Goal: Transaction & Acquisition: Purchase product/service

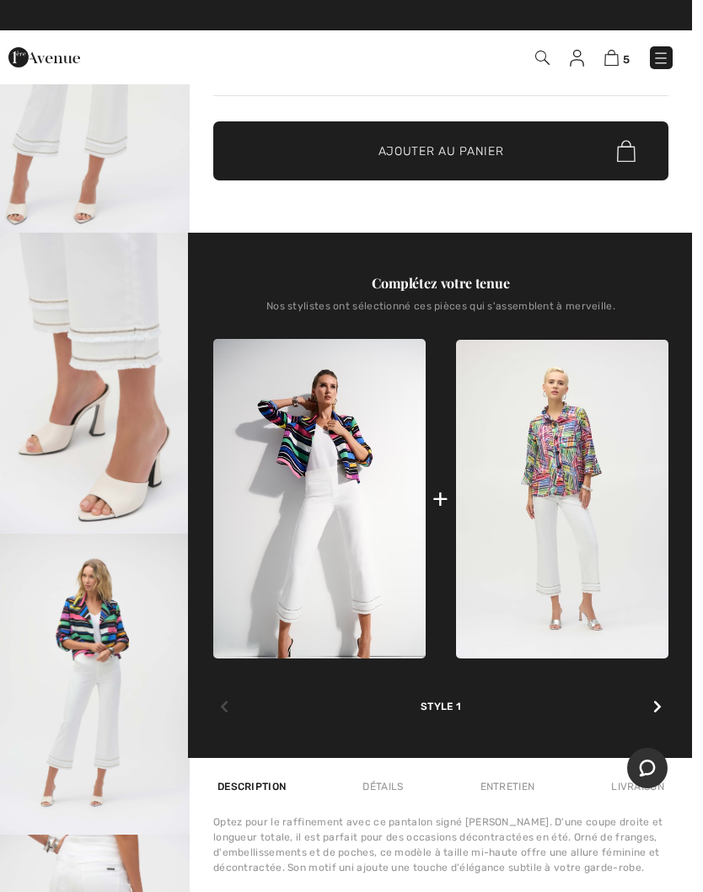
scroll to position [424, 0]
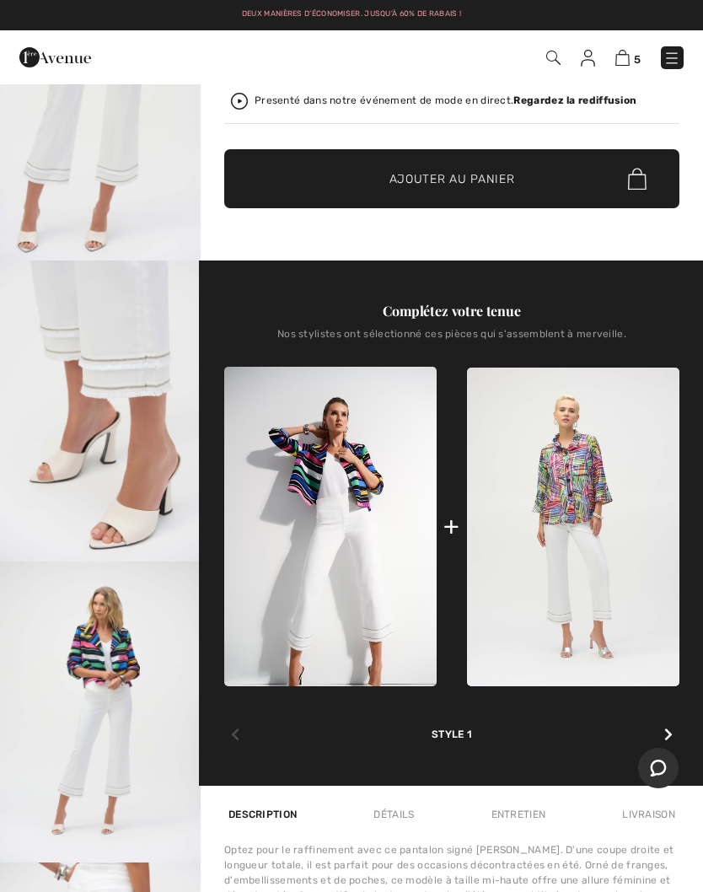
click at [630, 62] on img at bounding box center [622, 58] width 14 height 16
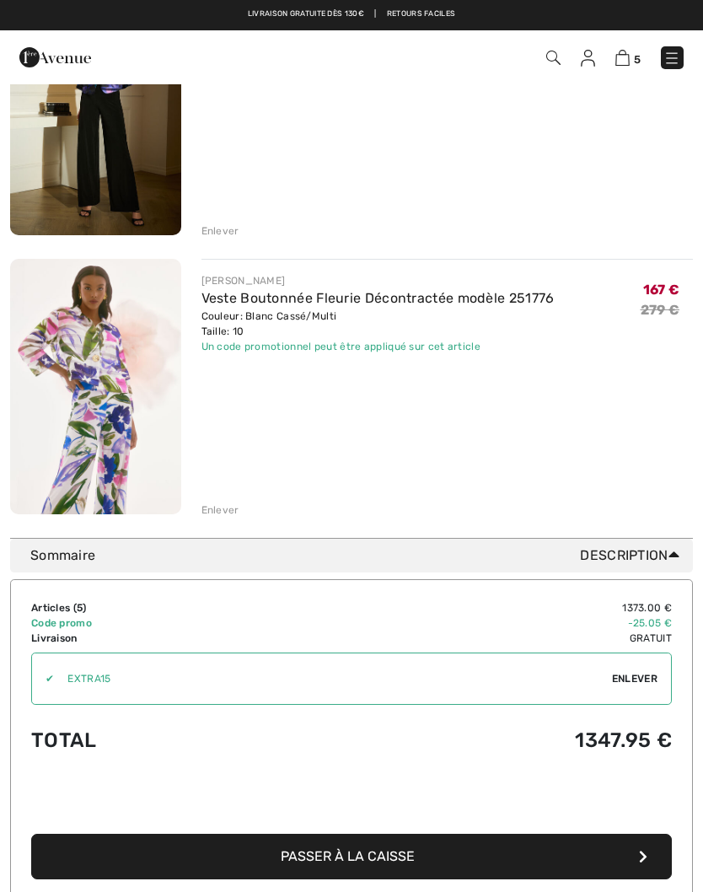
scroll to position [1101, 0]
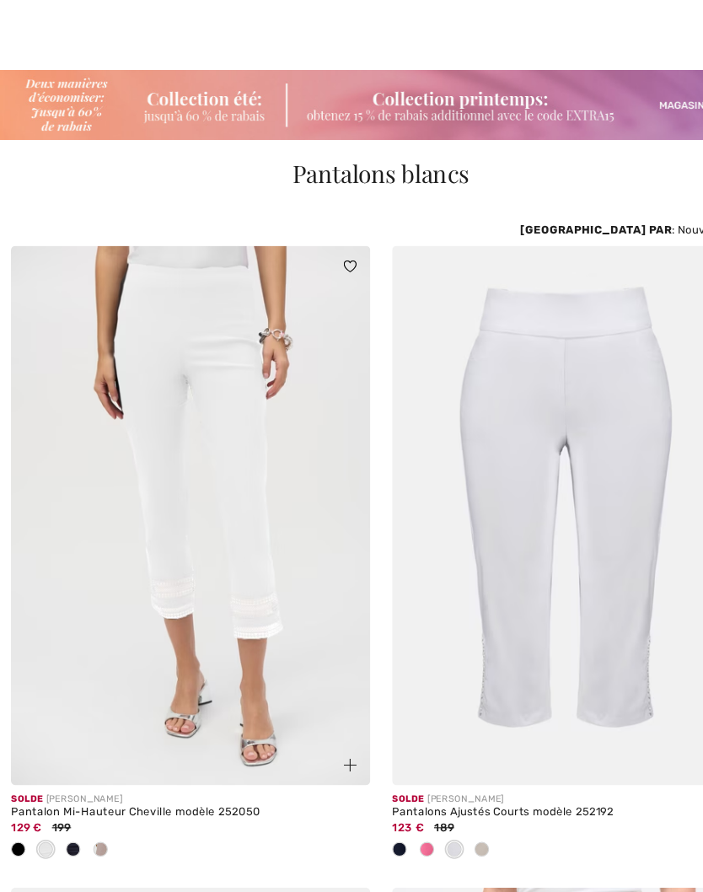
scroll to position [15, 0]
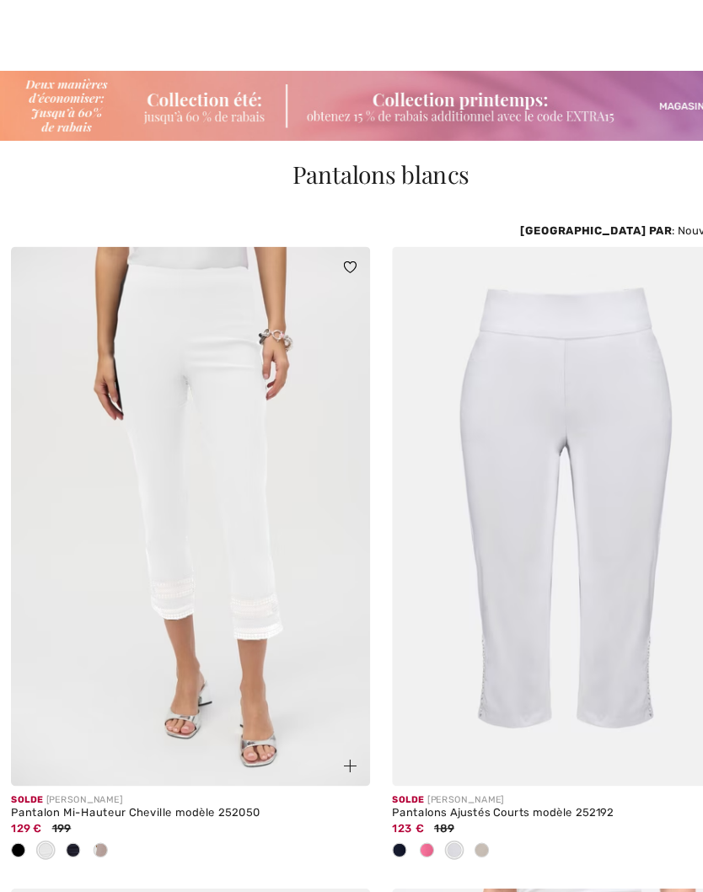
click at [249, 531] on img at bounding box center [175, 477] width 331 height 497
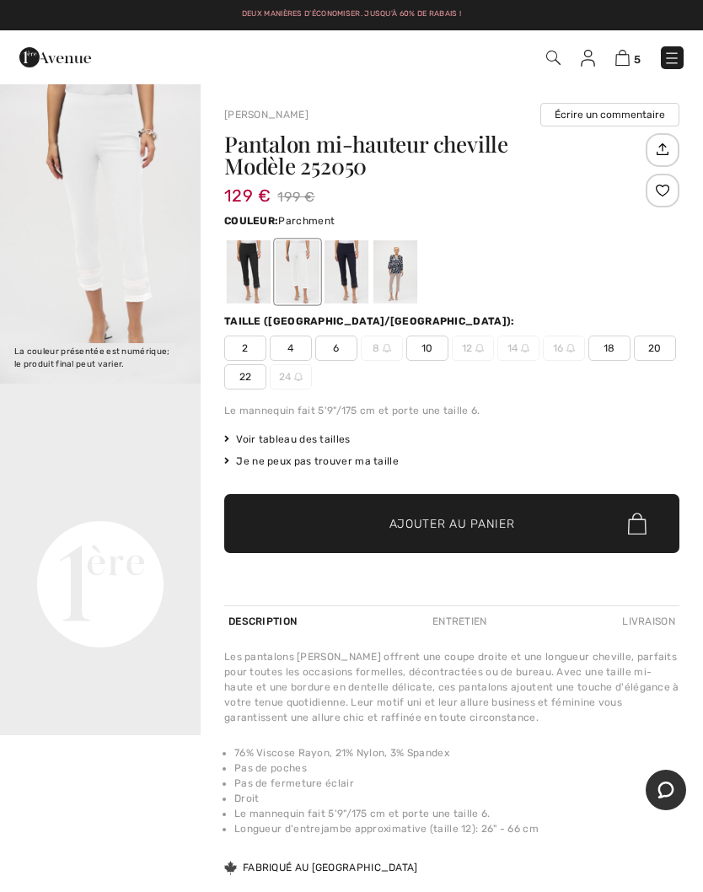
click at [400, 276] on div at bounding box center [395, 271] width 44 height 63
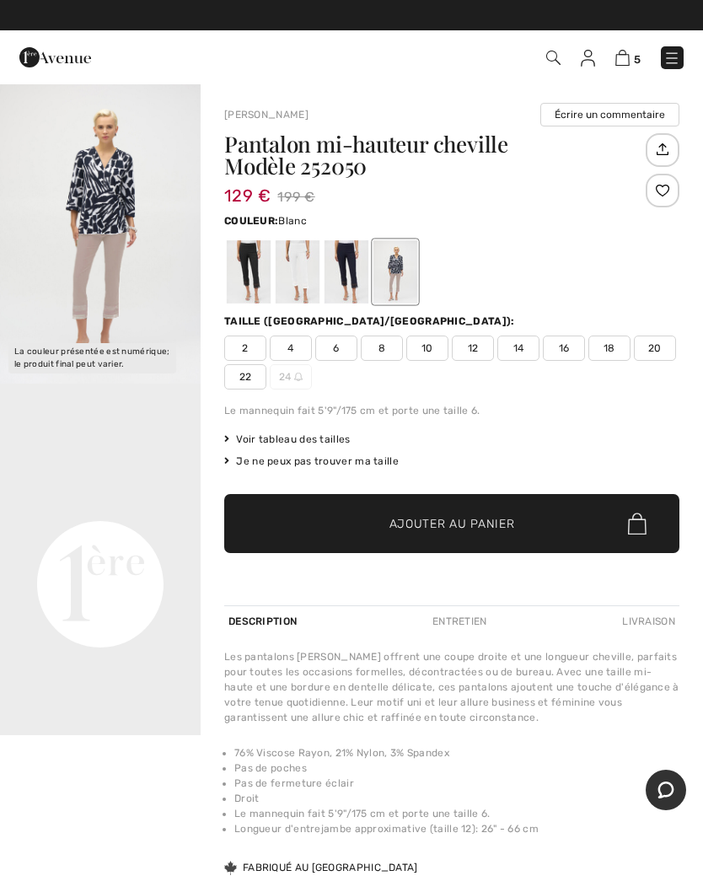
click at [309, 279] on div at bounding box center [298, 271] width 44 height 63
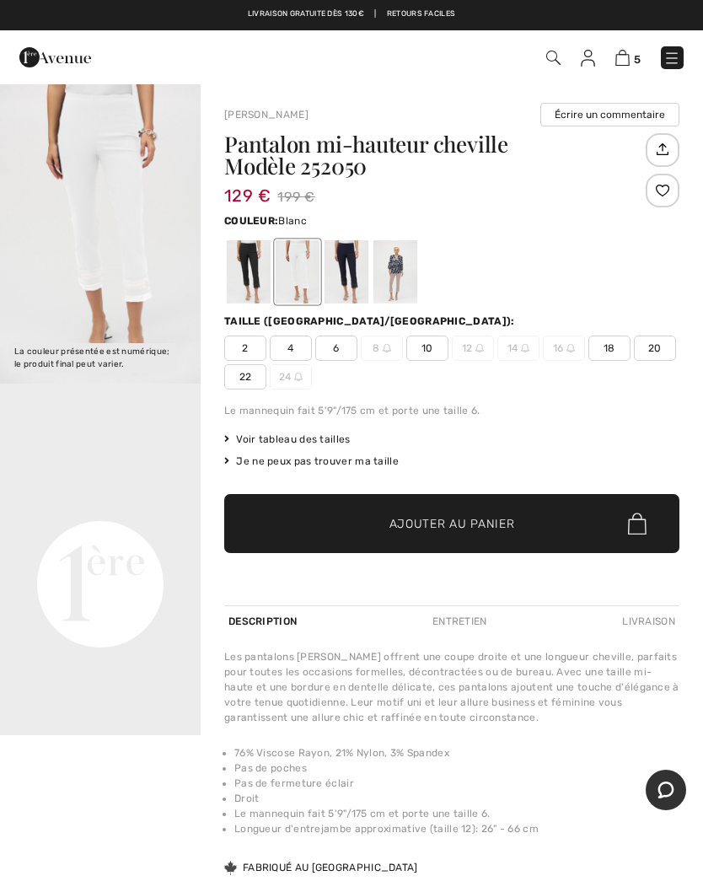
click at [343, 347] on span "6" at bounding box center [336, 347] width 42 height 25
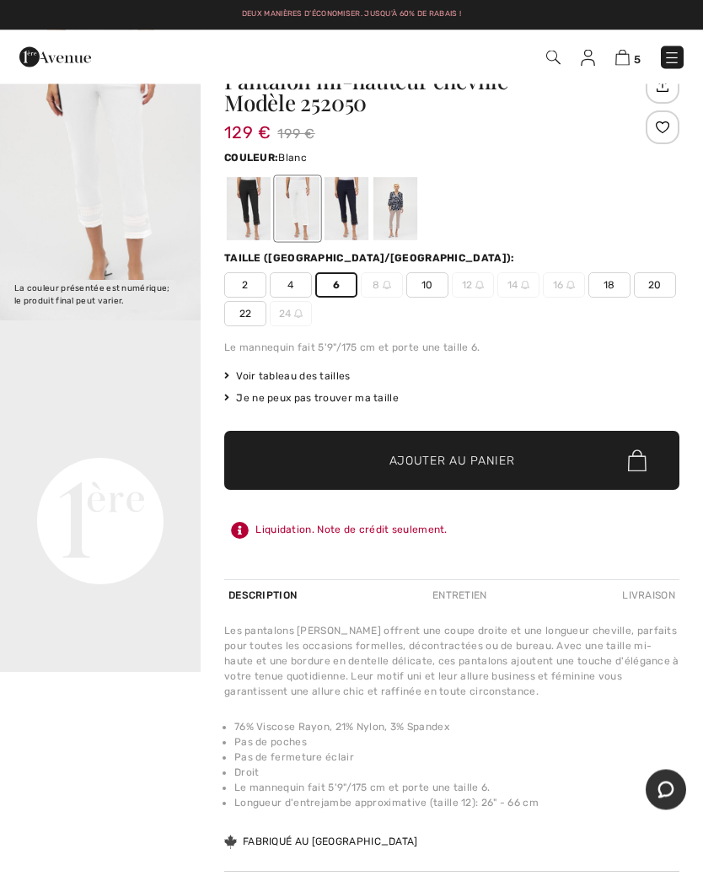
scroll to position [81, 0]
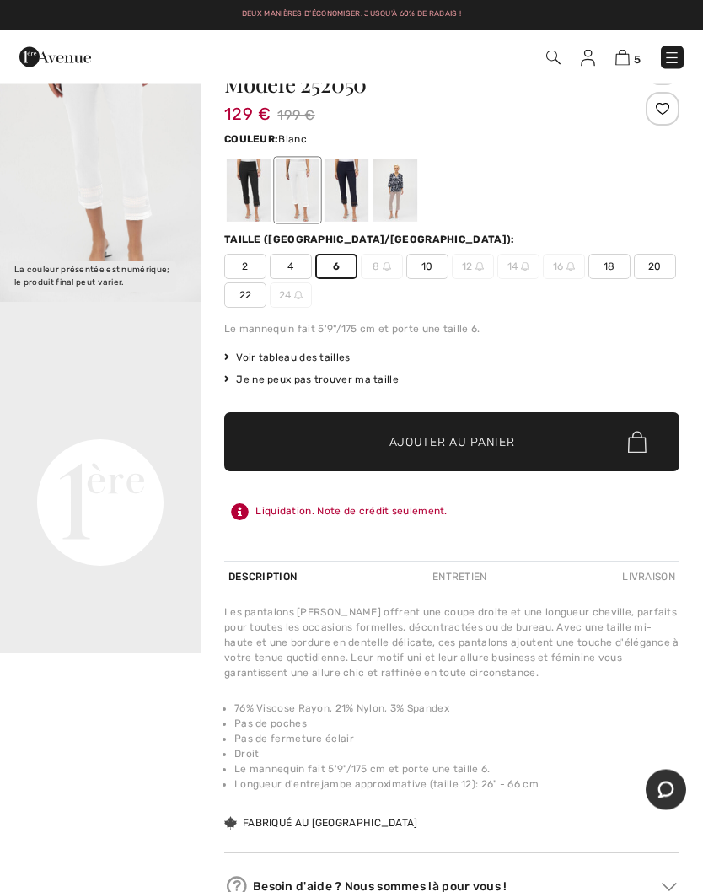
click at [465, 453] on span "✔ Ajouté au panier Ajouter au panier" at bounding box center [451, 442] width 455 height 59
click at [630, 60] on img at bounding box center [622, 58] width 14 height 16
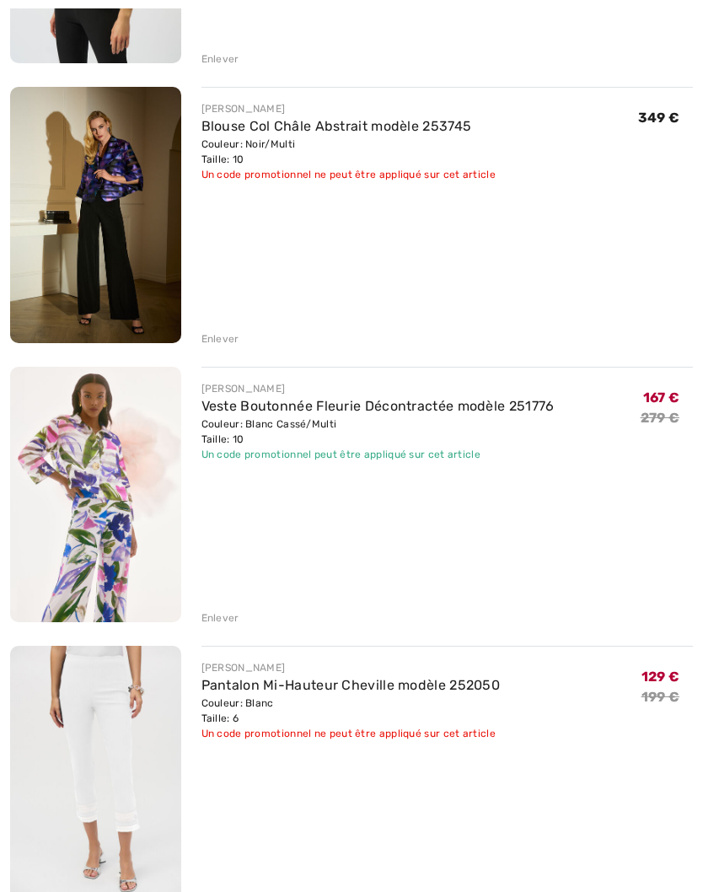
scroll to position [1074, 0]
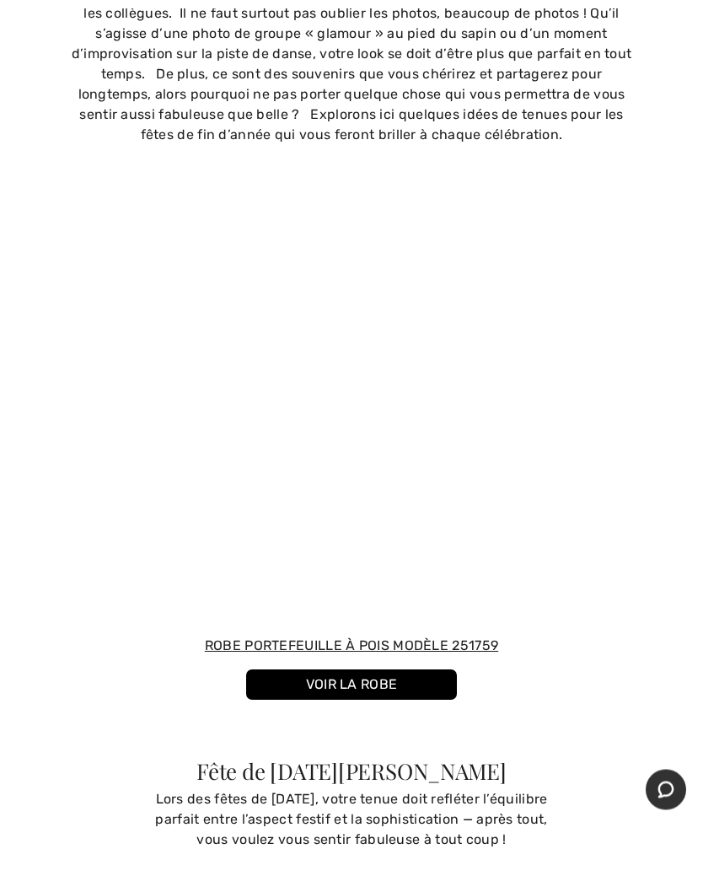
scroll to position [805, 0]
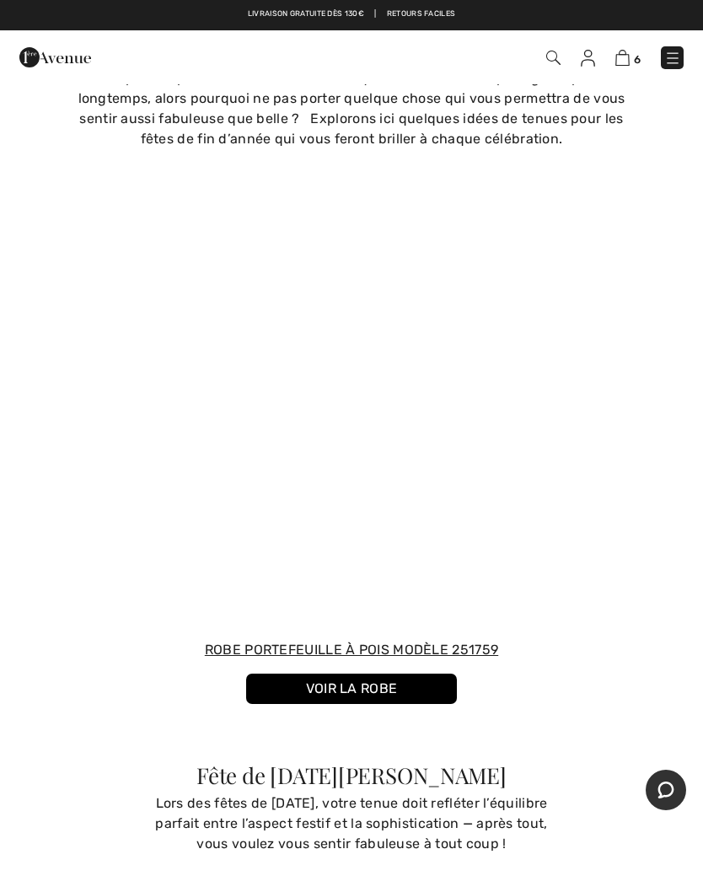
click at [343, 692] on link "VOIR LA ROBE" at bounding box center [351, 688] width 211 height 30
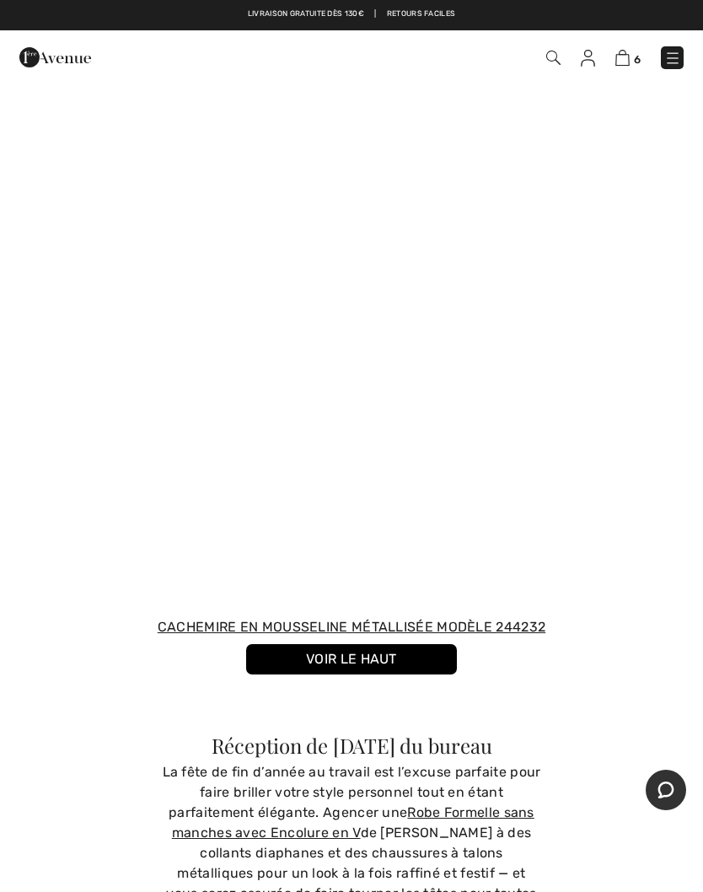
scroll to position [2214, 0]
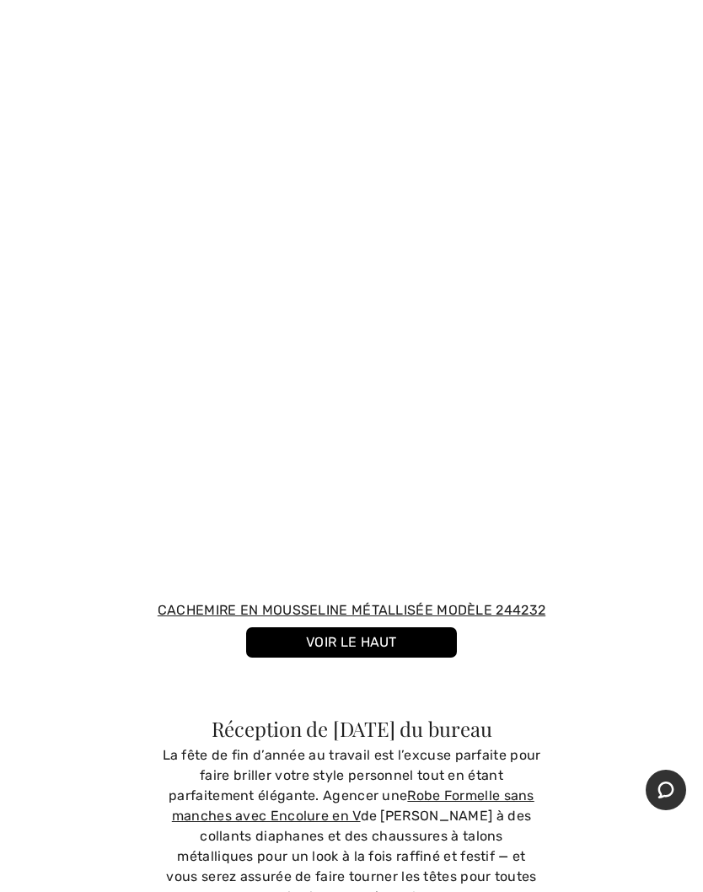
click at [332, 654] on link "VOIR LE HAUT" at bounding box center [351, 642] width 211 height 30
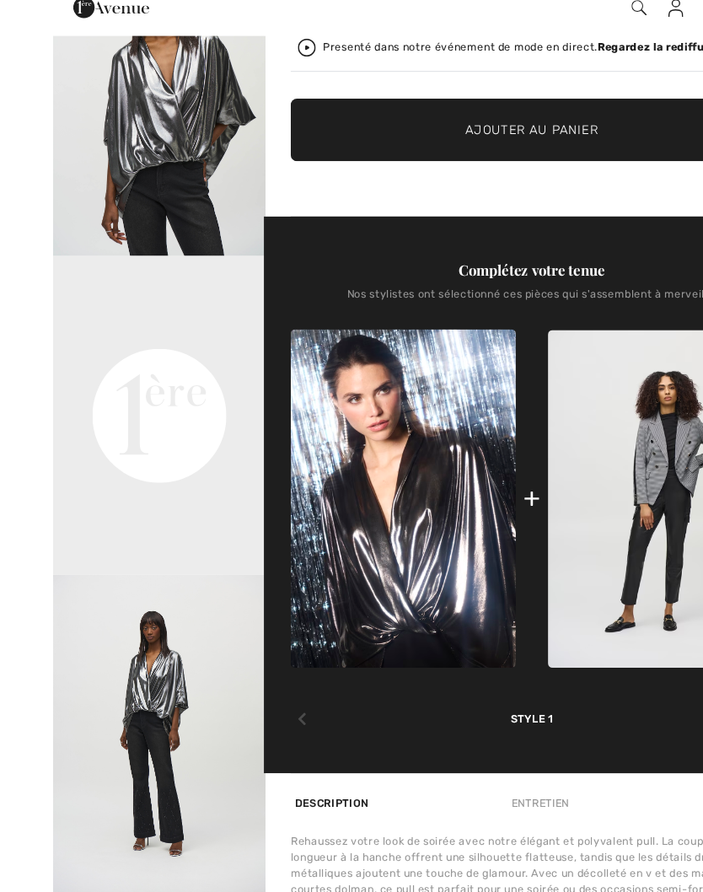
scroll to position [410, 0]
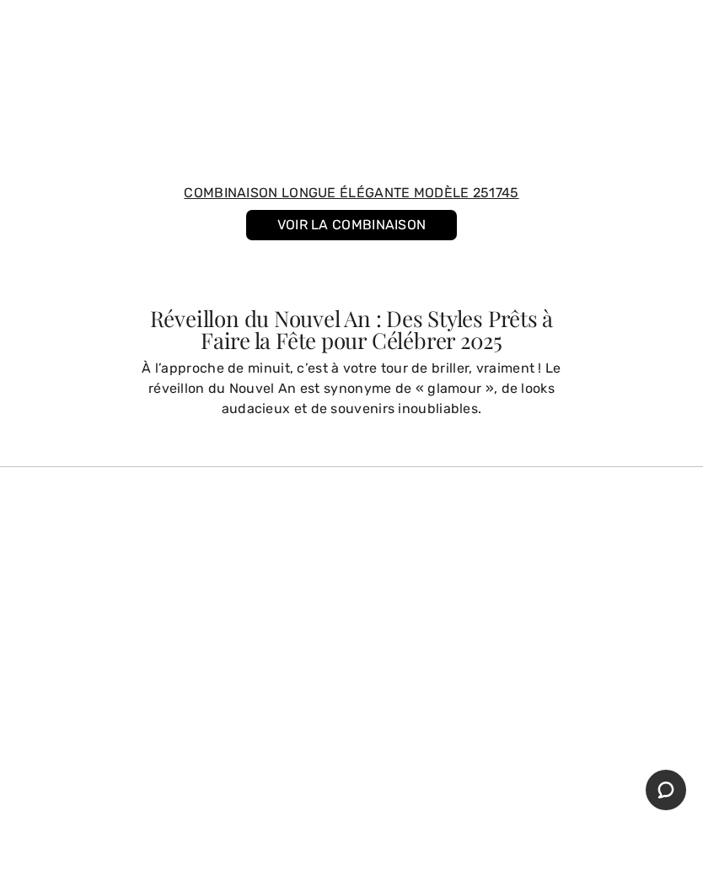
scroll to position [3887, 0]
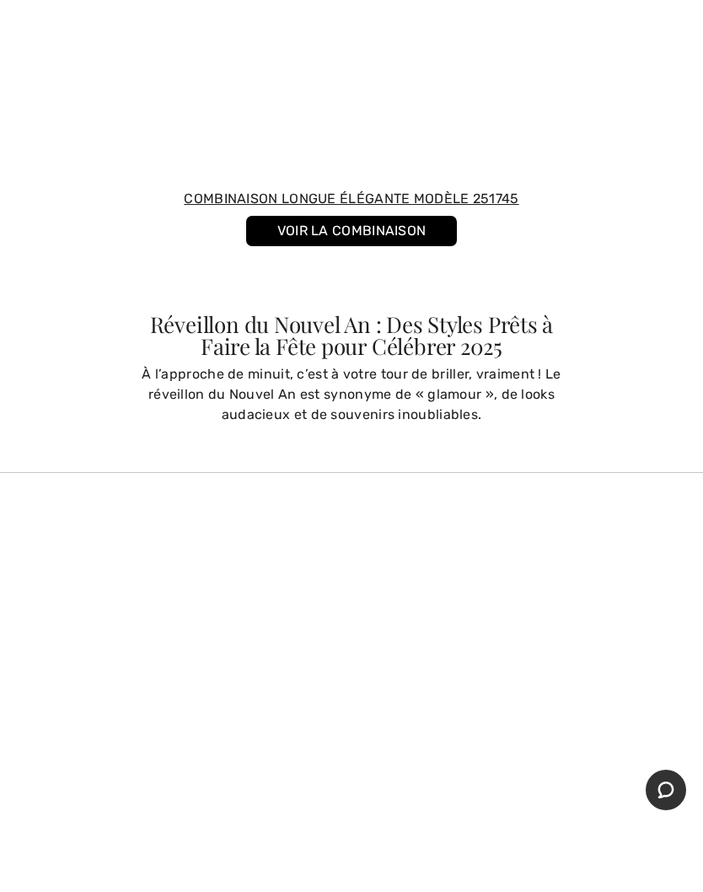
click at [380, 238] on link "VOIR LA COMBINAISON" at bounding box center [351, 231] width 211 height 30
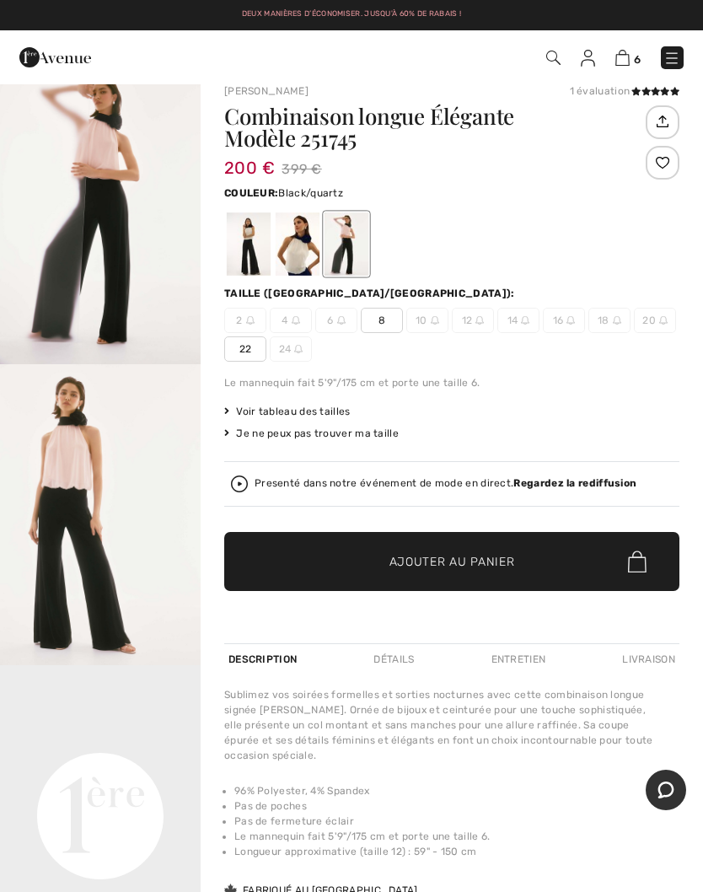
scroll to position [39, 0]
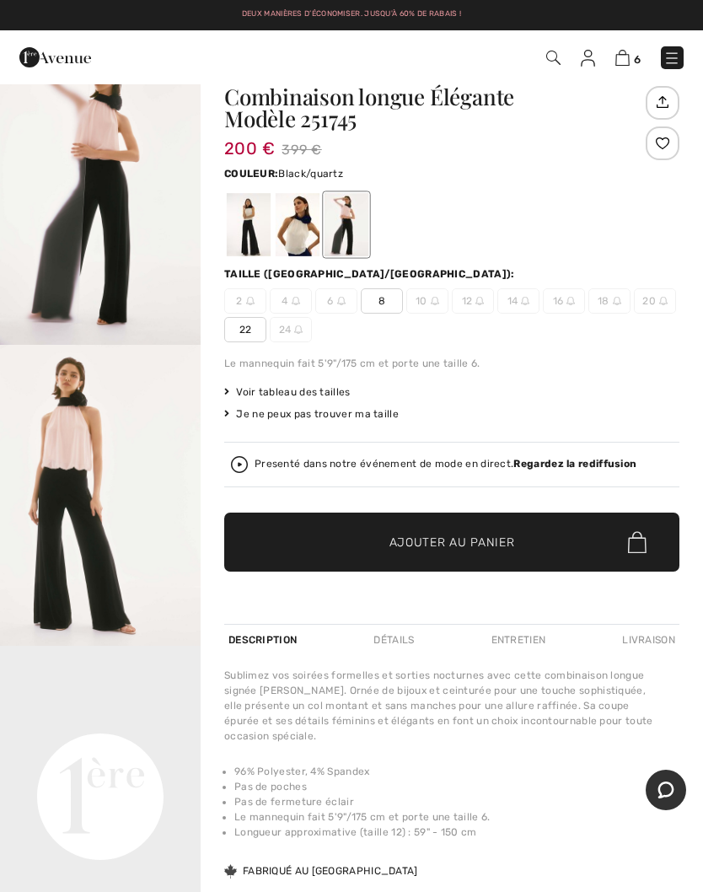
click at [94, 480] on img "2 / 6" at bounding box center [100, 495] width 201 height 301
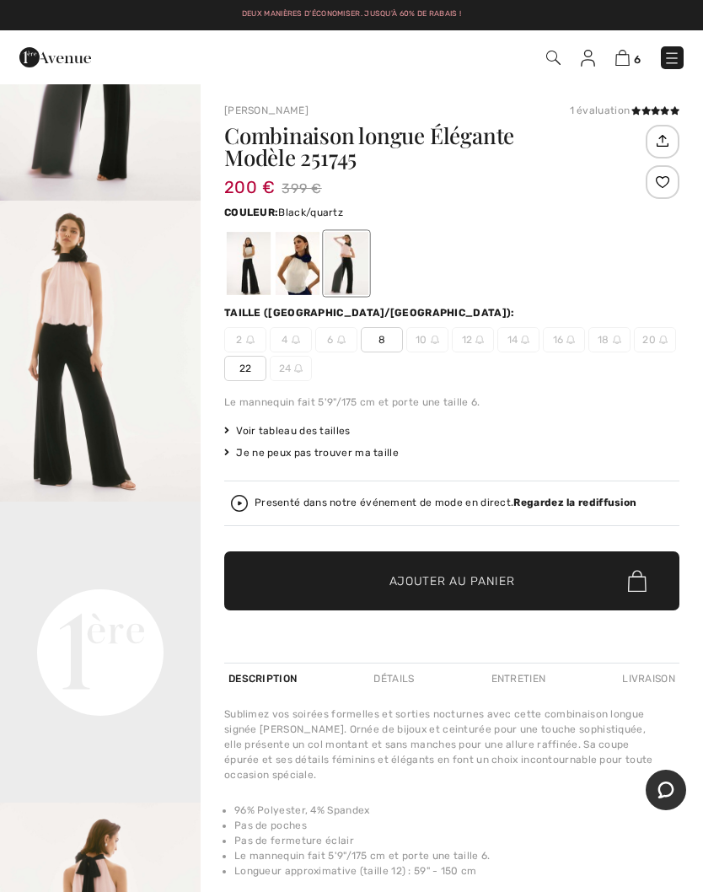
click at [389, 345] on span "8" at bounding box center [382, 339] width 42 height 25
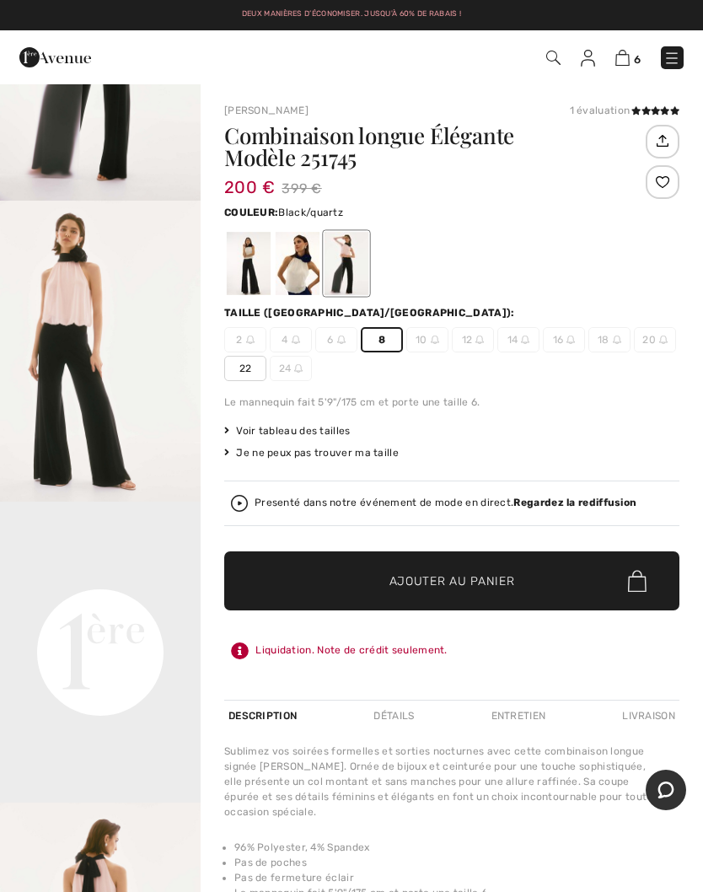
click at [425, 583] on span "Ajouter au panier" at bounding box center [452, 581] width 126 height 18
click at [620, 64] on img at bounding box center [623, 58] width 14 height 16
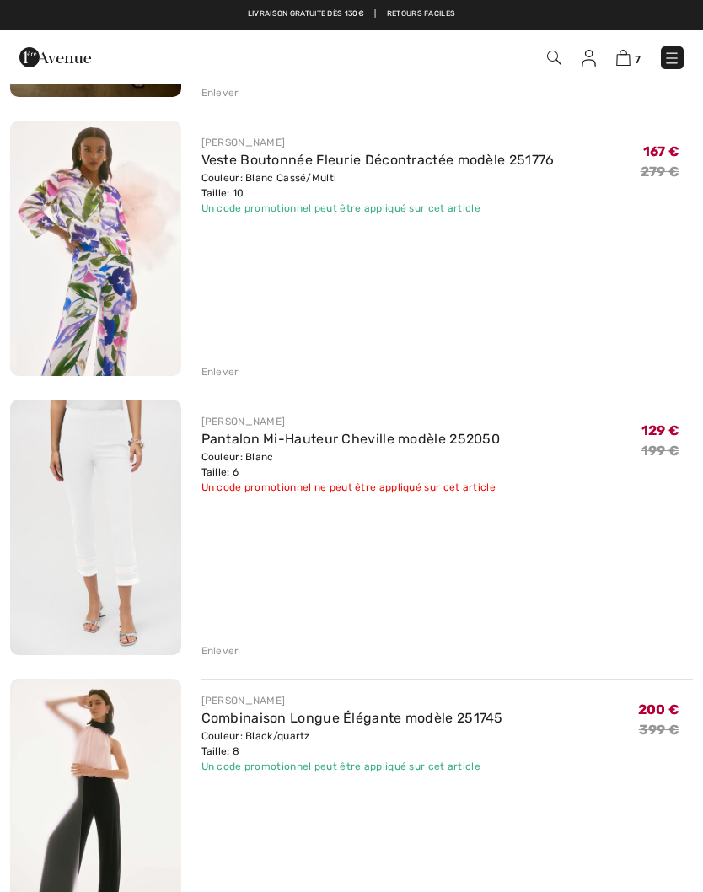
scroll to position [1253, 0]
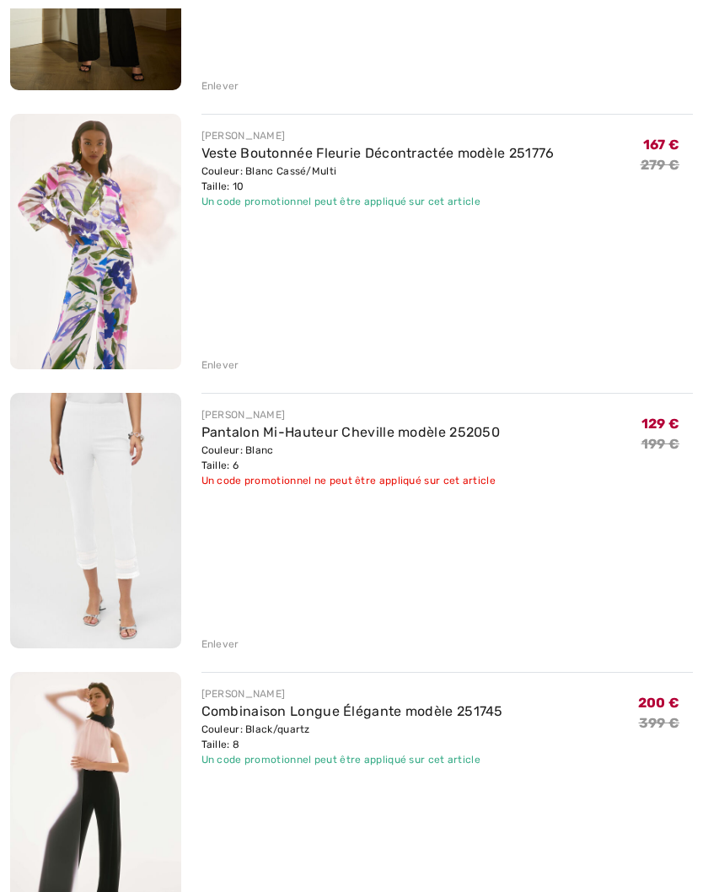
click at [225, 651] on div "Enlever" at bounding box center [220, 643] width 38 height 15
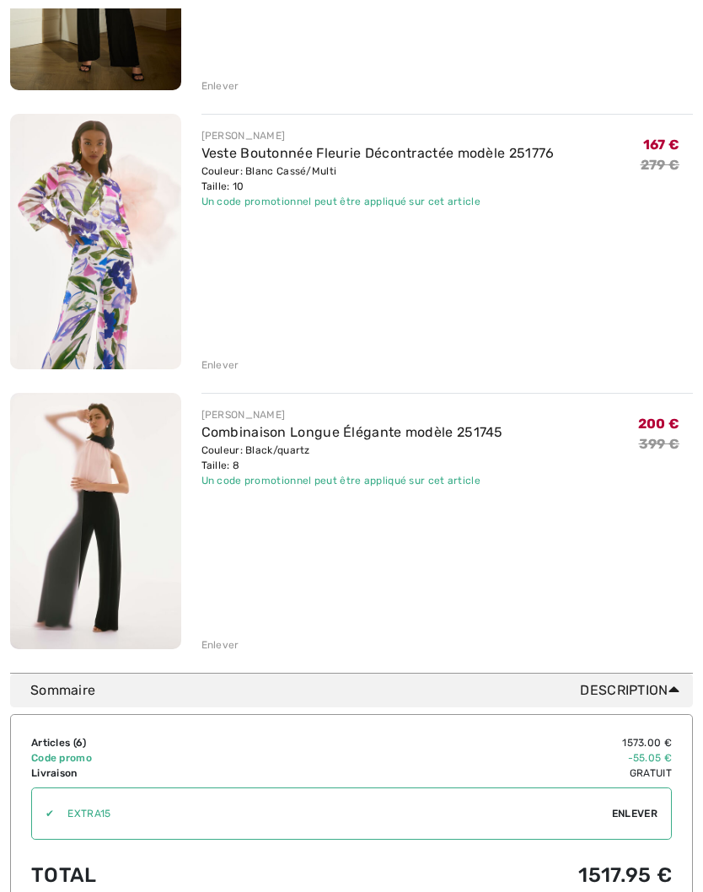
click at [214, 364] on div "Enlever" at bounding box center [220, 364] width 38 height 15
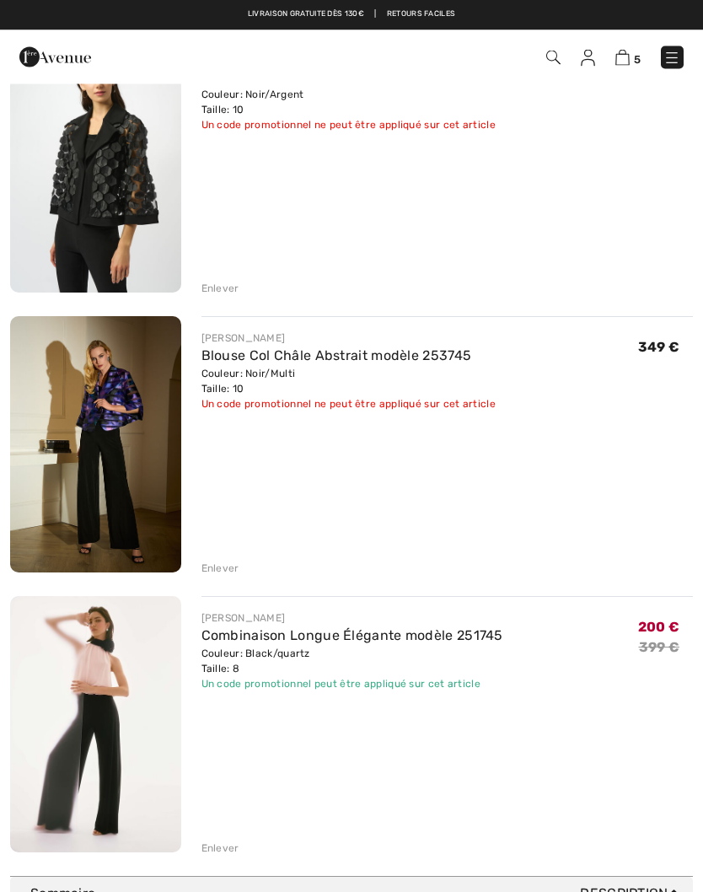
click at [231, 561] on div "Enlever" at bounding box center [220, 568] width 38 height 15
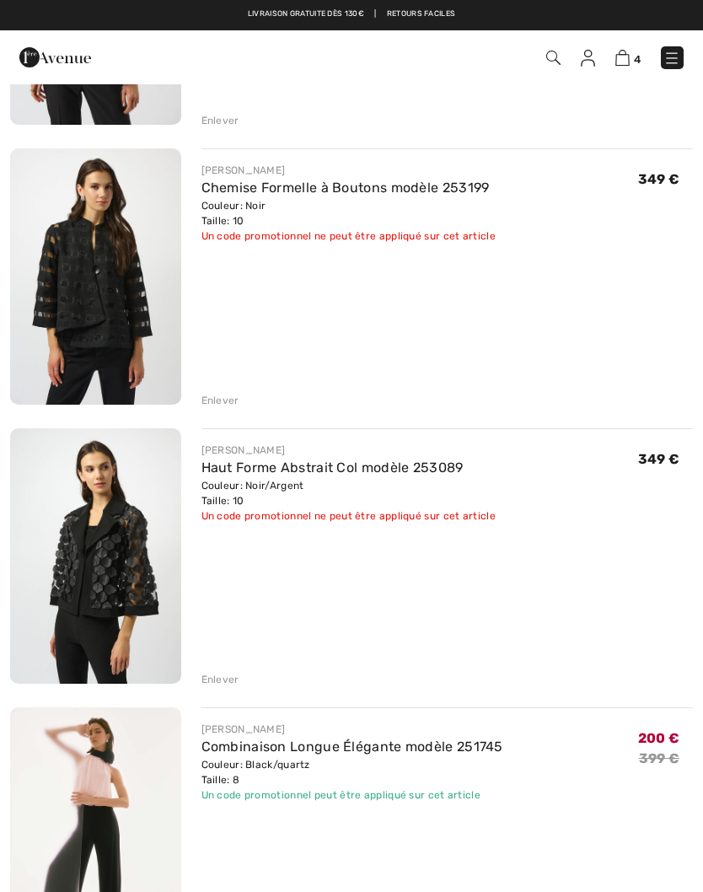
scroll to position [381, 0]
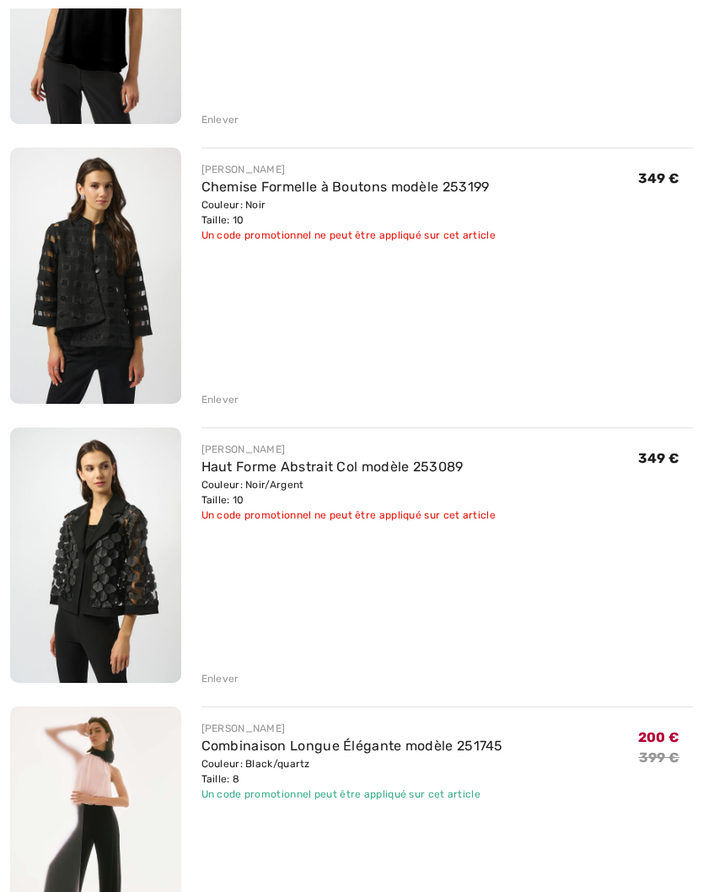
click at [218, 675] on div "Enlever" at bounding box center [220, 678] width 38 height 15
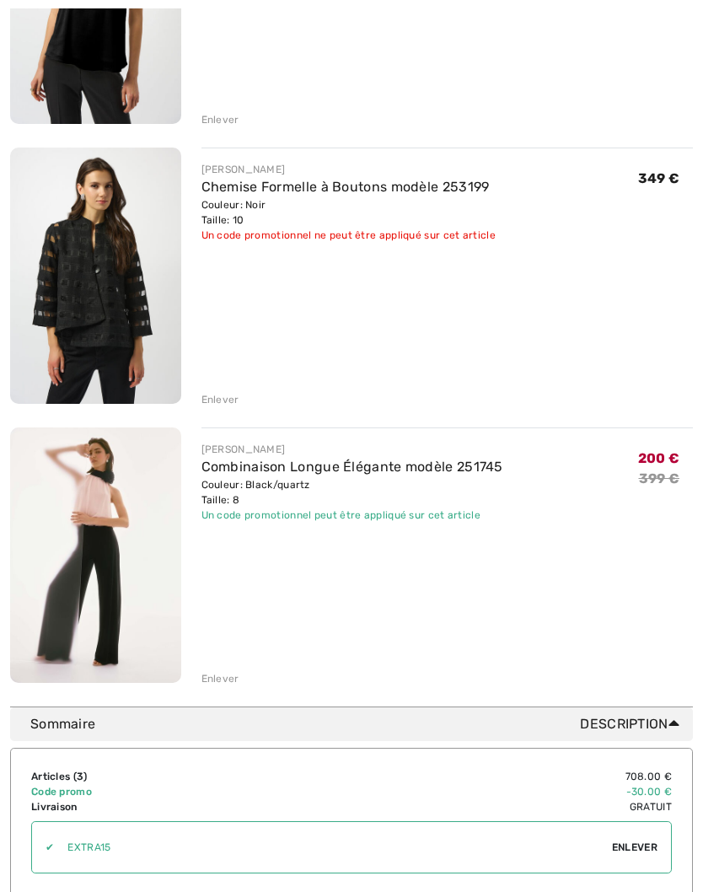
click at [217, 397] on div "Enlever" at bounding box center [220, 399] width 38 height 15
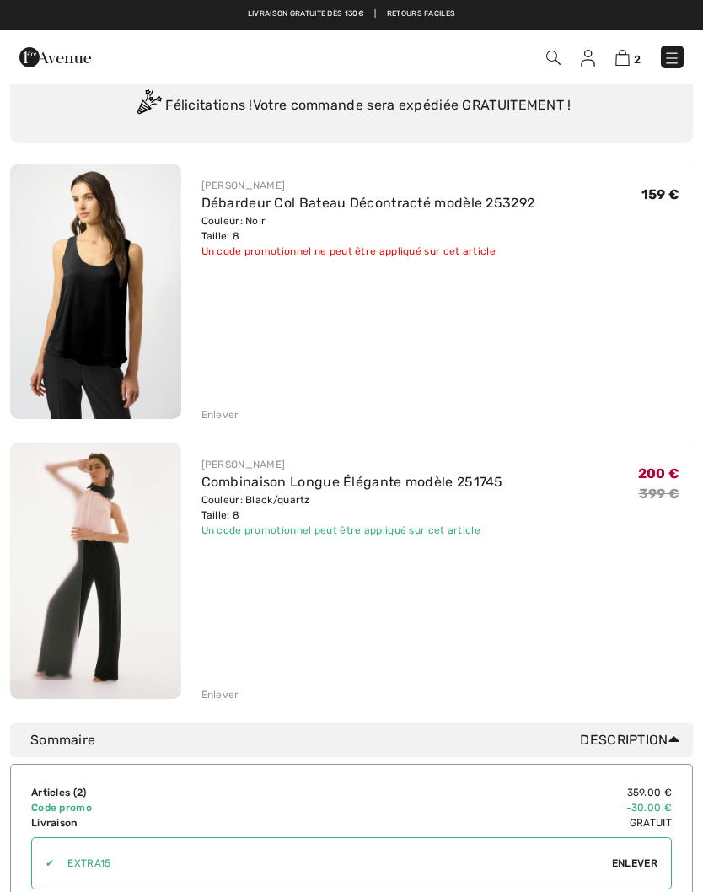
scroll to position [84, 0]
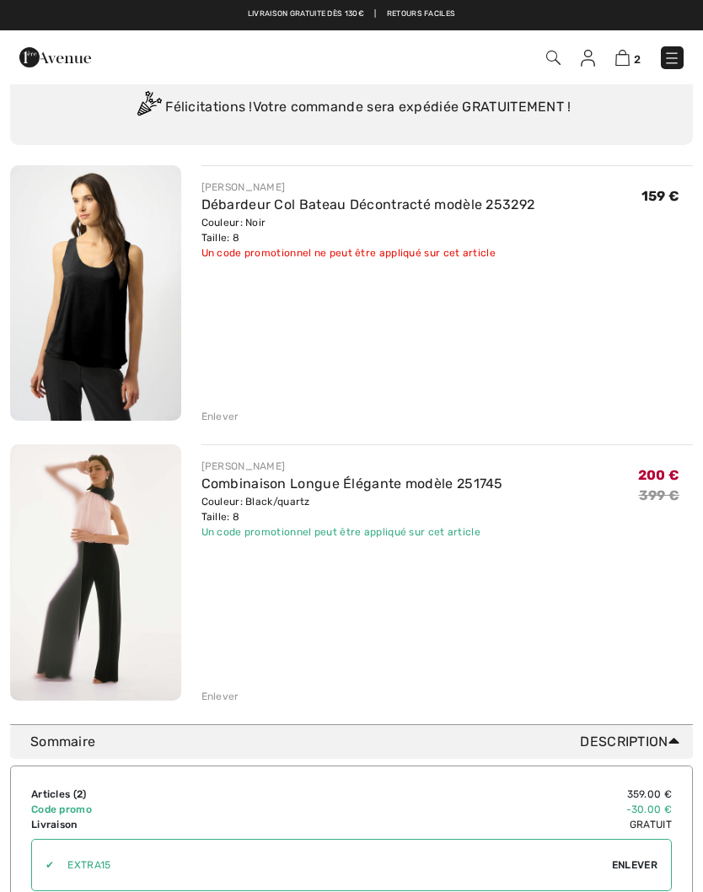
click at [118, 583] on img at bounding box center [95, 572] width 171 height 256
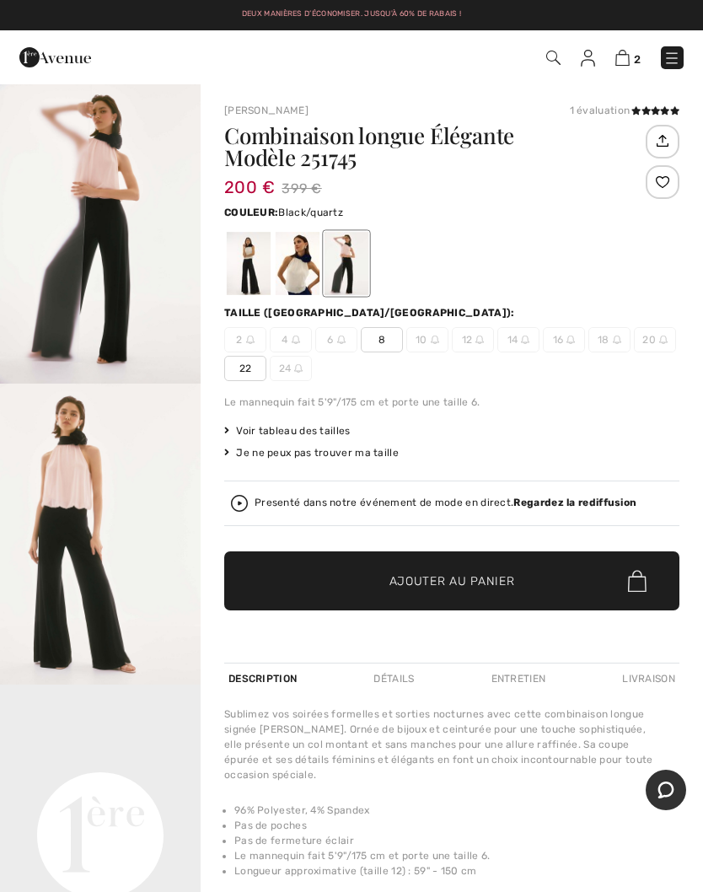
click at [94, 555] on img "2 / 6" at bounding box center [100, 534] width 201 height 301
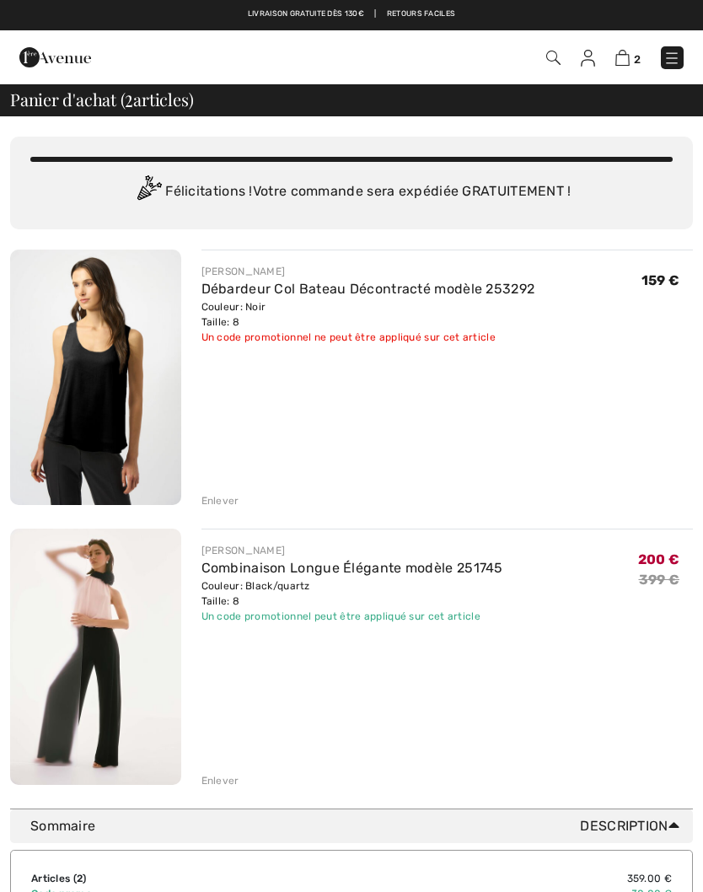
click at [550, 60] on img at bounding box center [553, 58] width 14 height 14
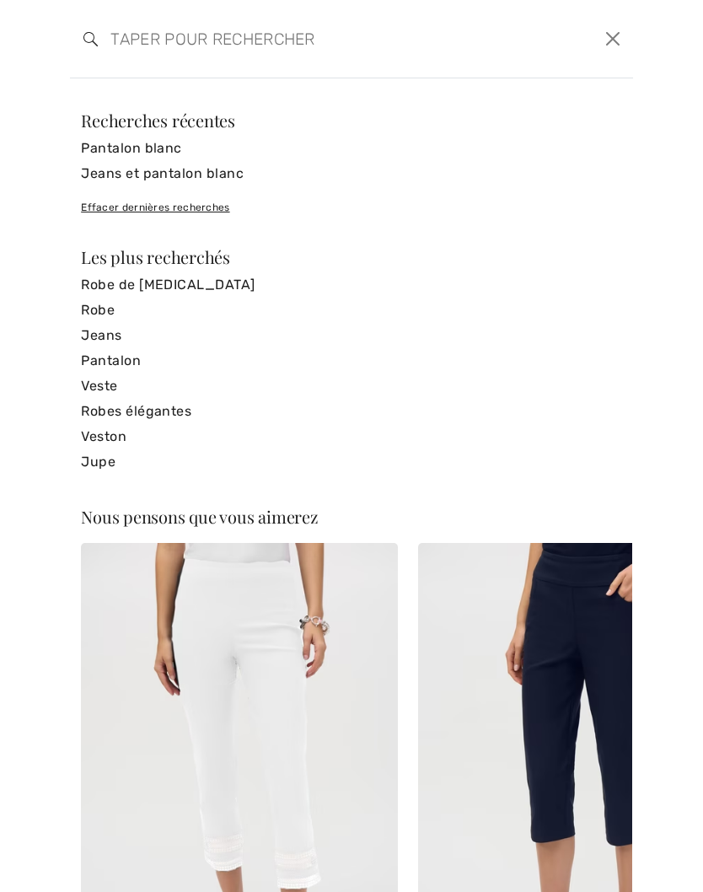
click at [105, 394] on link "Veste" at bounding box center [351, 385] width 541 height 25
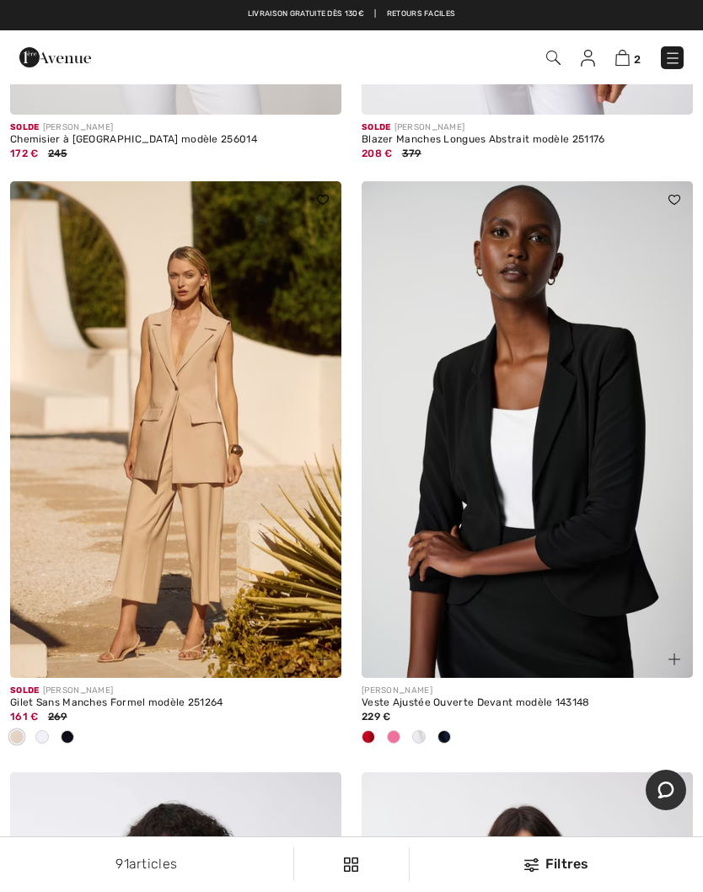
scroll to position [13250, 0]
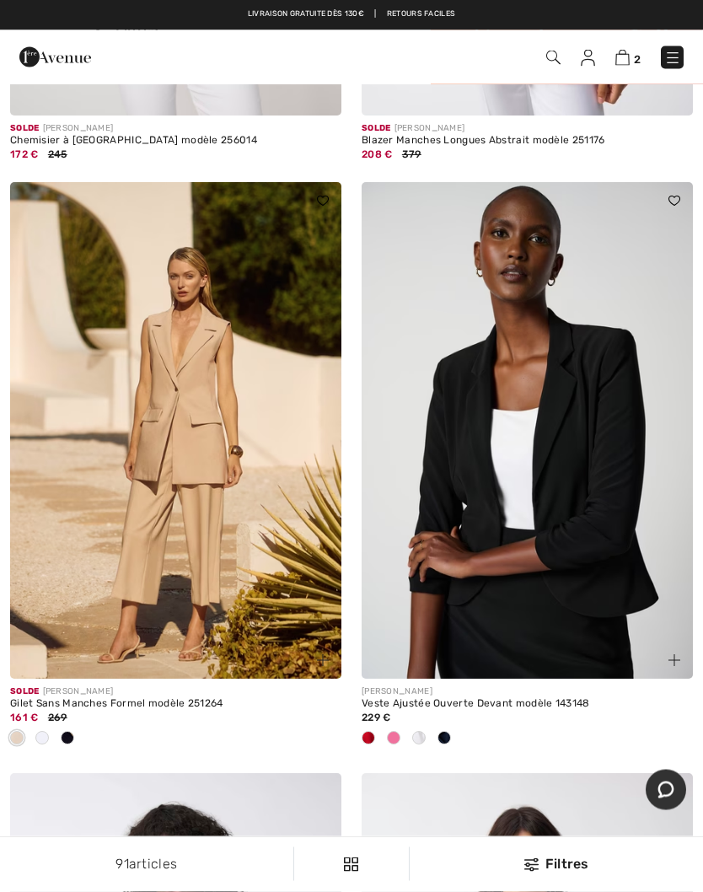
click at [554, 62] on img at bounding box center [553, 58] width 14 height 14
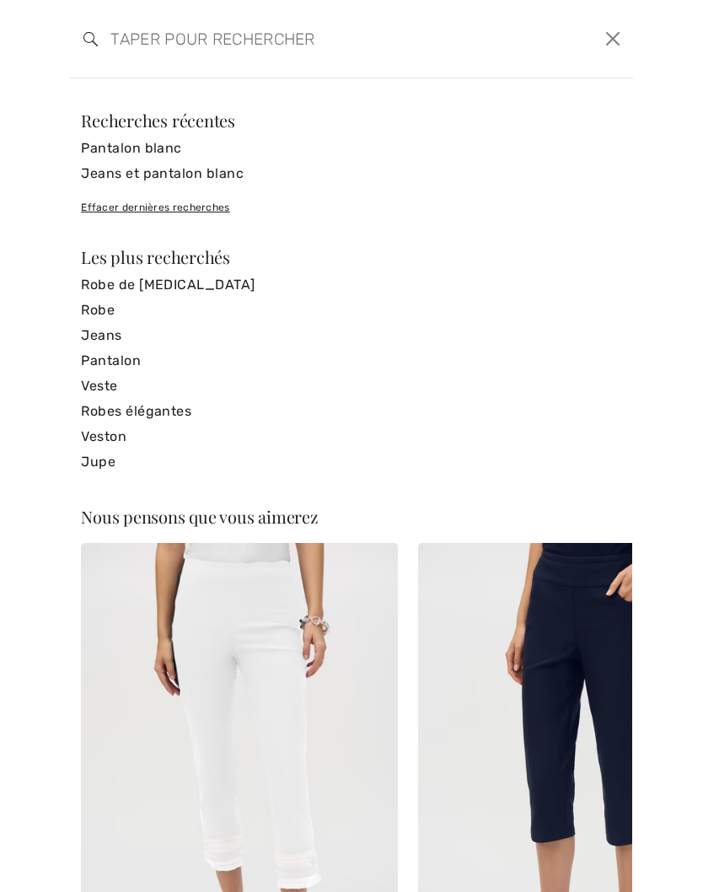
click at [111, 389] on link "Veste" at bounding box center [351, 385] width 541 height 25
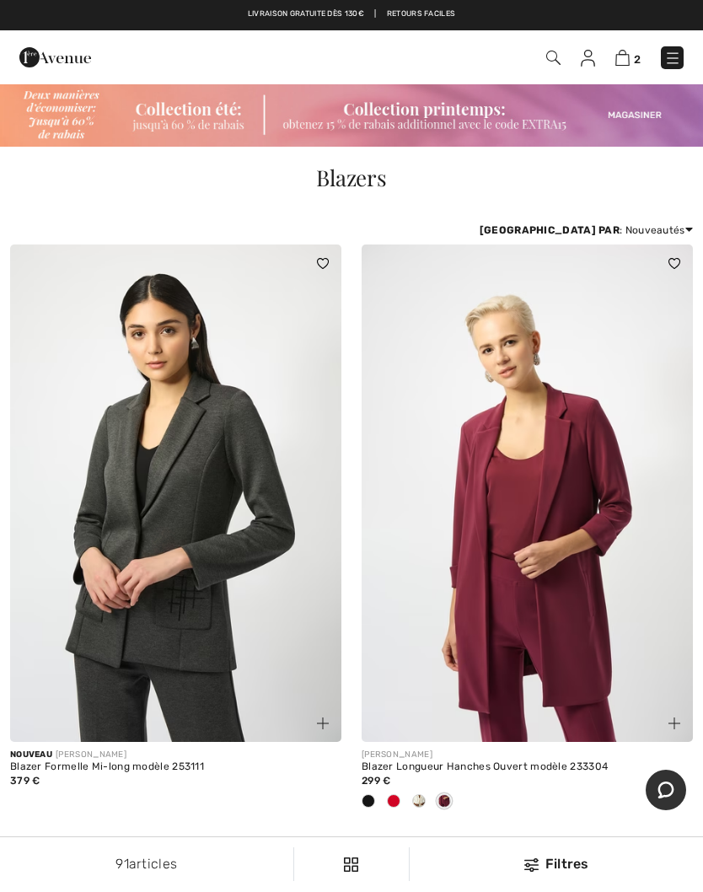
click at [558, 61] on img at bounding box center [553, 58] width 14 height 14
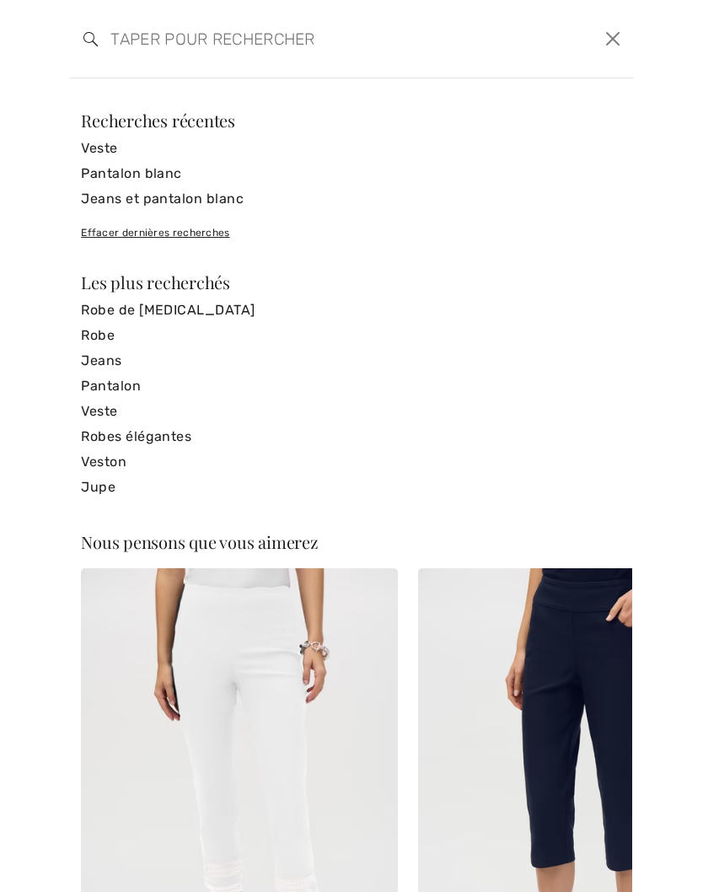
click at [180, 62] on input "search" at bounding box center [291, 38] width 387 height 51
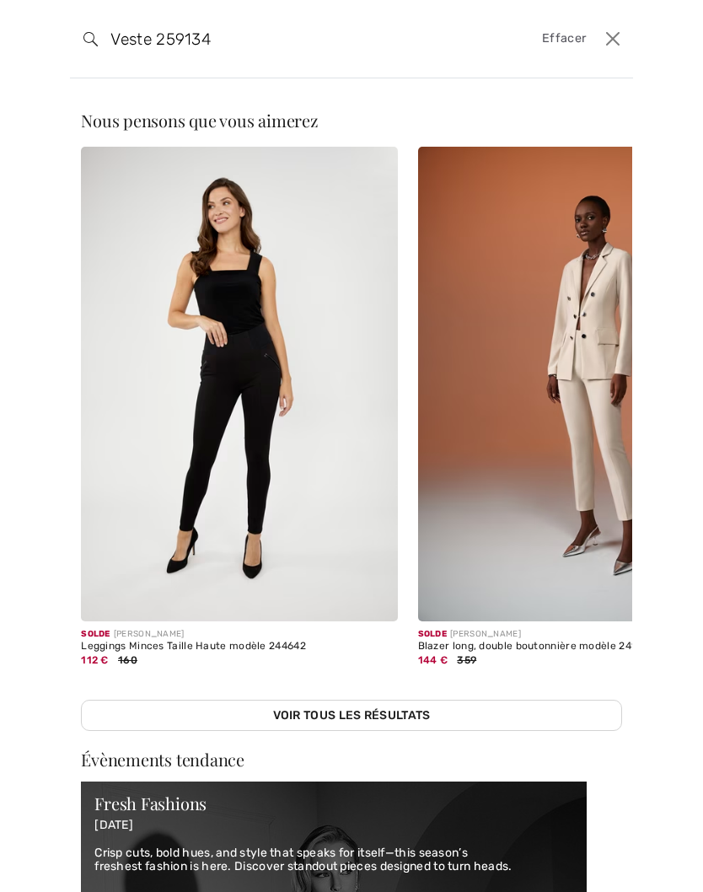
click at [282, 53] on input "Veste 259134" at bounding box center [291, 38] width 387 height 51
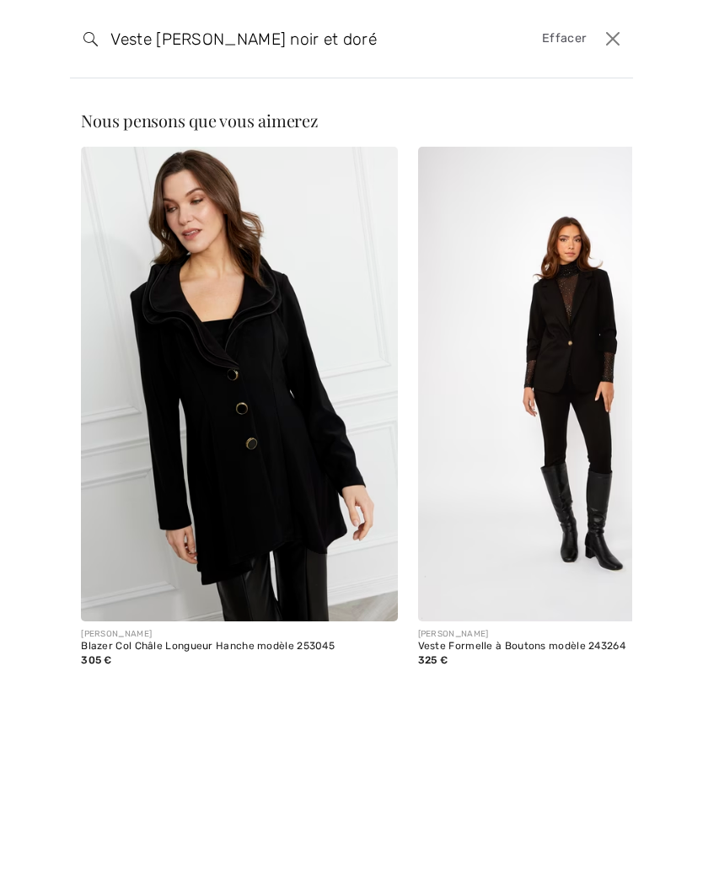
type input "Veste Frank lyman noir et doré"
click at [289, 131] on span "Nous pensons que vous aimerez" at bounding box center [200, 120] width 238 height 23
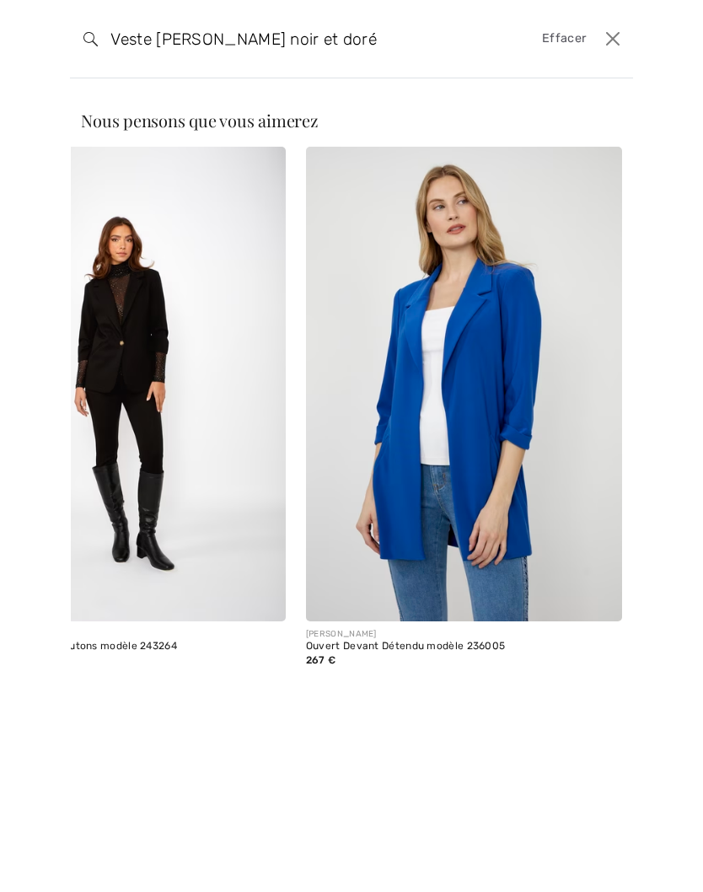
scroll to position [0, 448]
